Goal: Check status: Check status

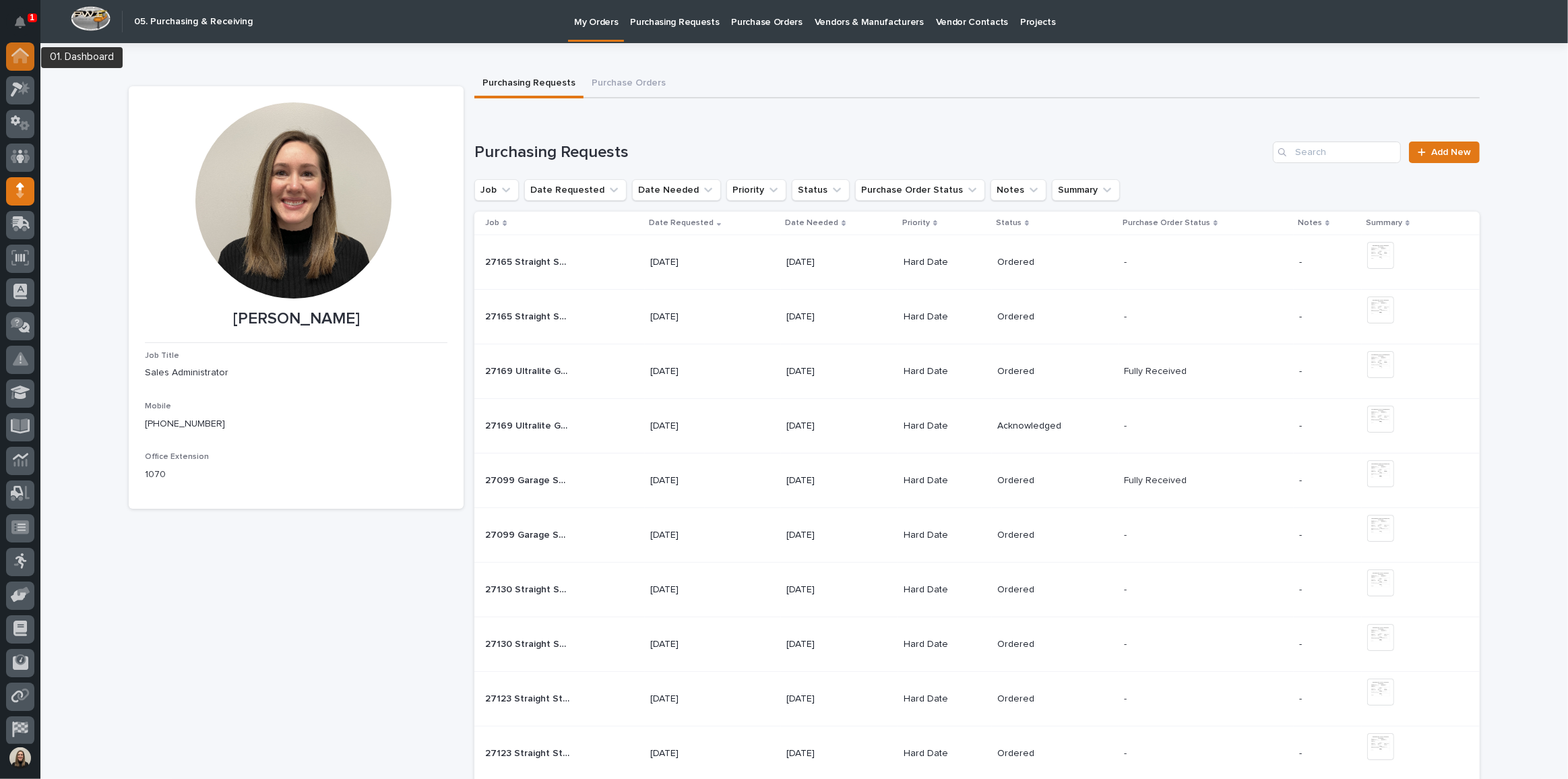
click at [22, 58] on icon at bounding box center [20, 57] width 14 height 14
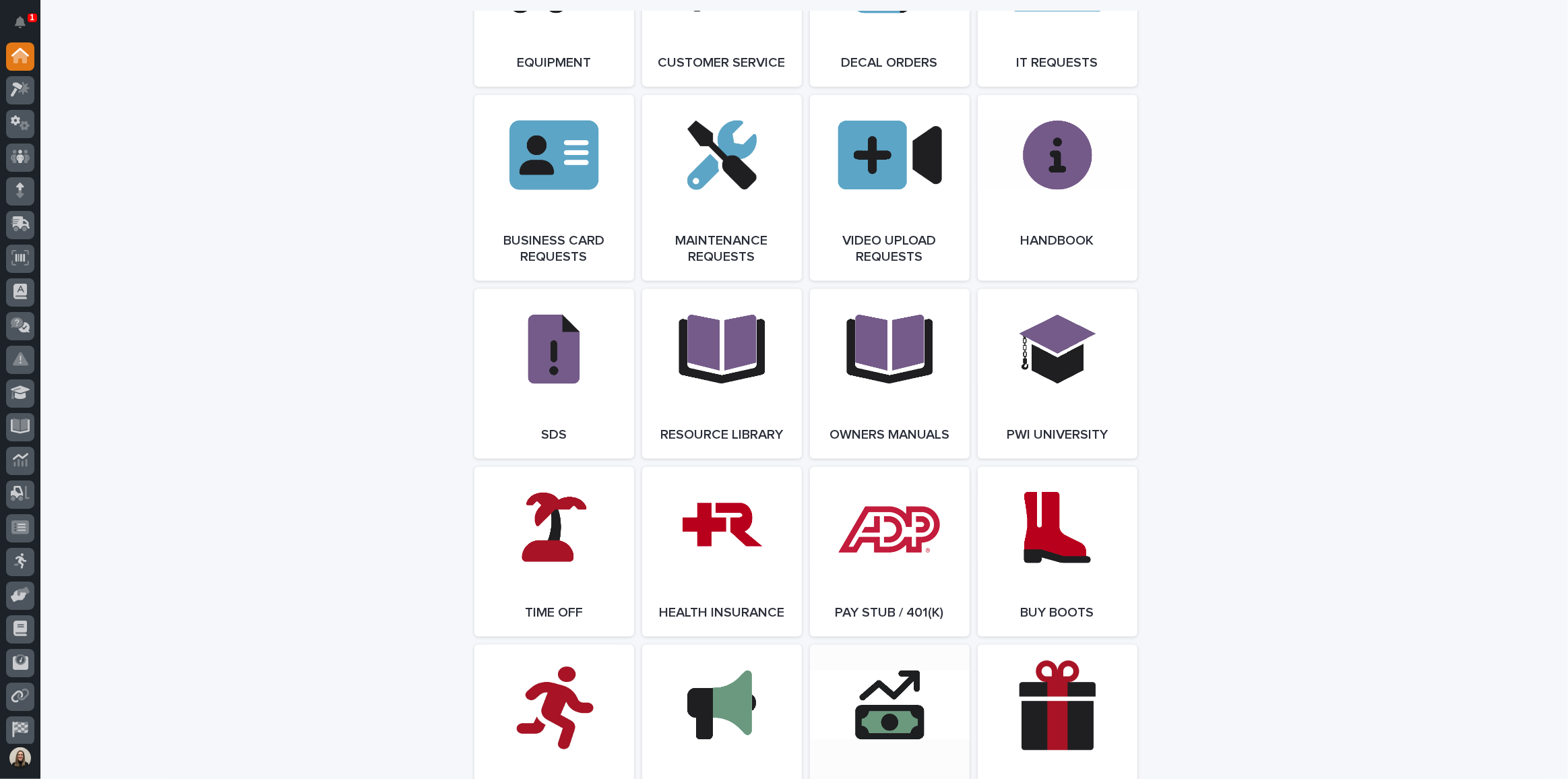
scroll to position [2276, 0]
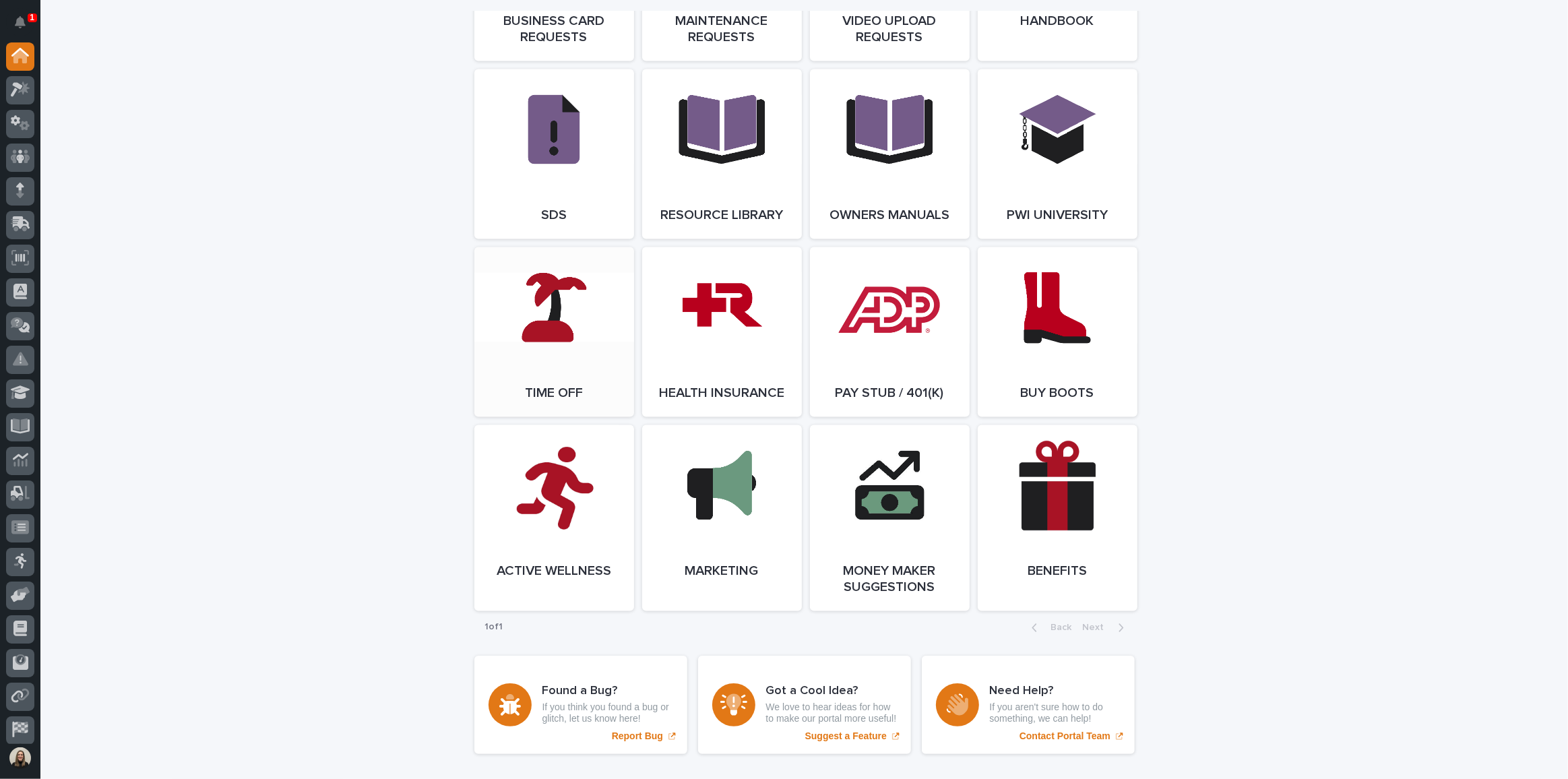
click at [552, 349] on link "Open Link" at bounding box center [554, 332] width 160 height 170
